Goal: Task Accomplishment & Management: Complete application form

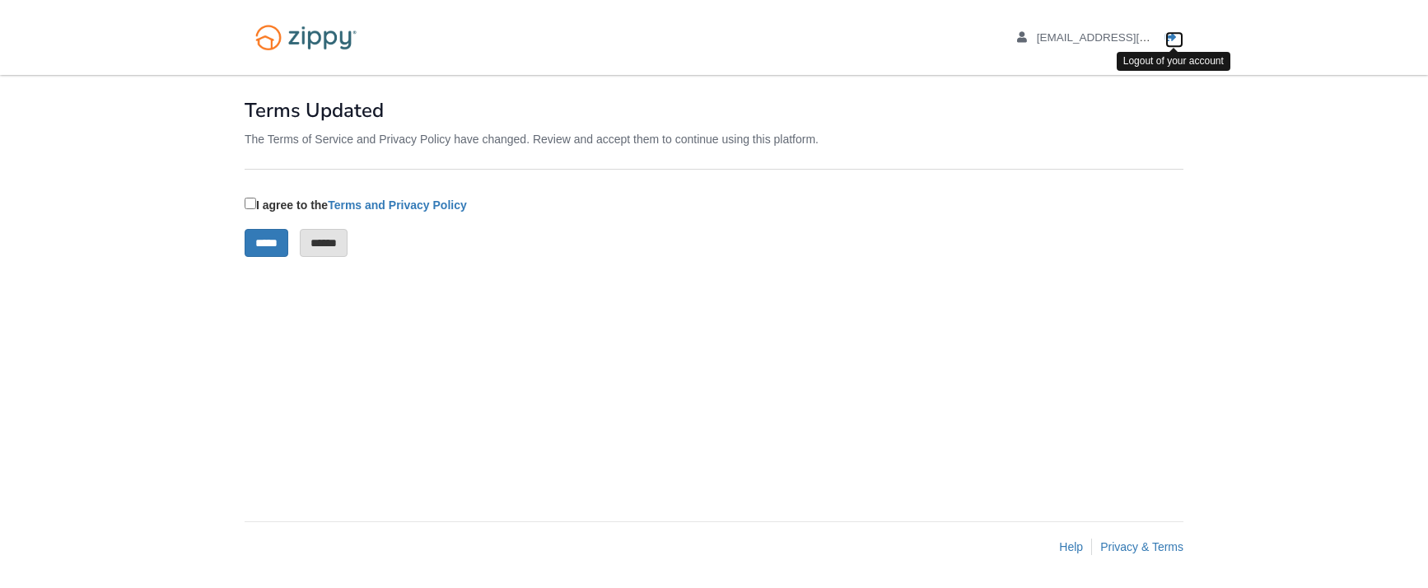
click at [1171, 36] on icon "Log out" at bounding box center [1171, 38] width 12 height 12
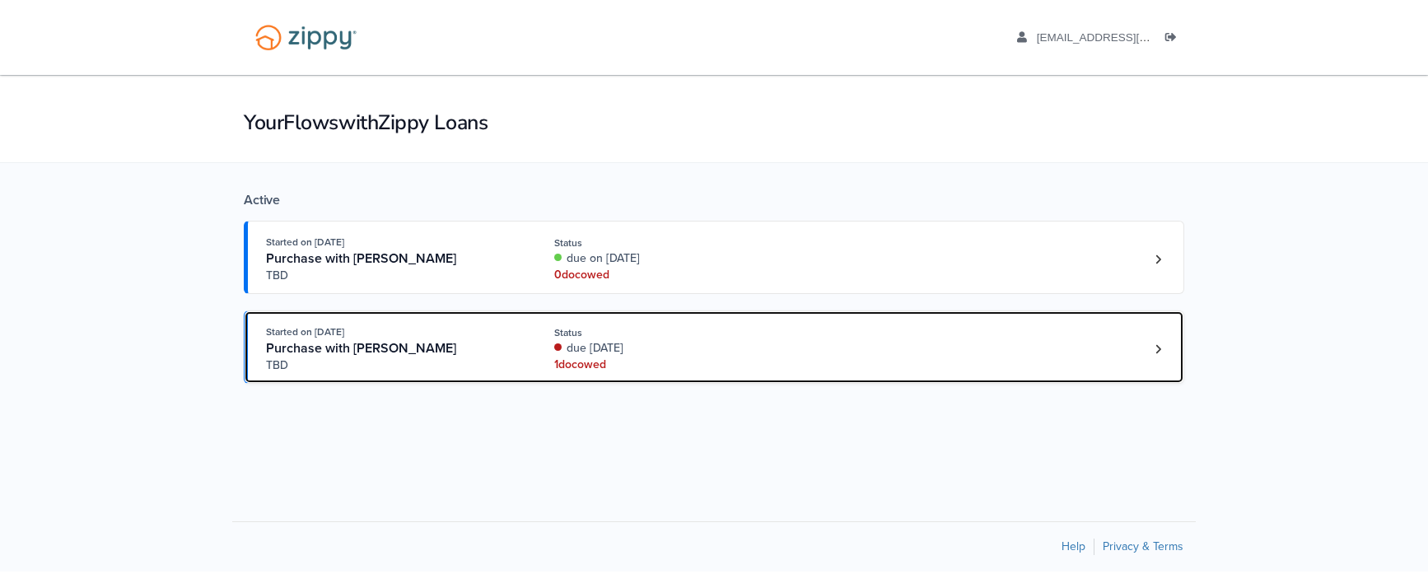
click at [508, 353] on div "Purchase with Melissa Grande" at bounding box center [391, 348] width 251 height 17
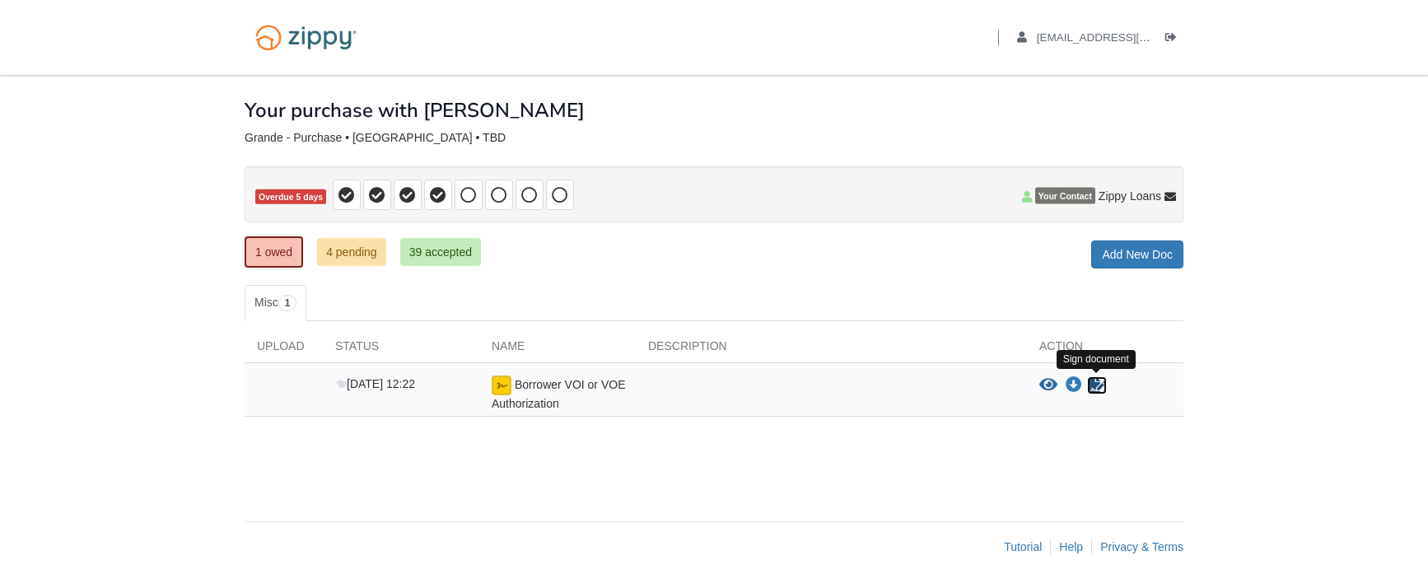
click at [1093, 384] on icon "Sign Form" at bounding box center [1097, 385] width 18 height 16
